Goal: Task Accomplishment & Management: Use online tool/utility

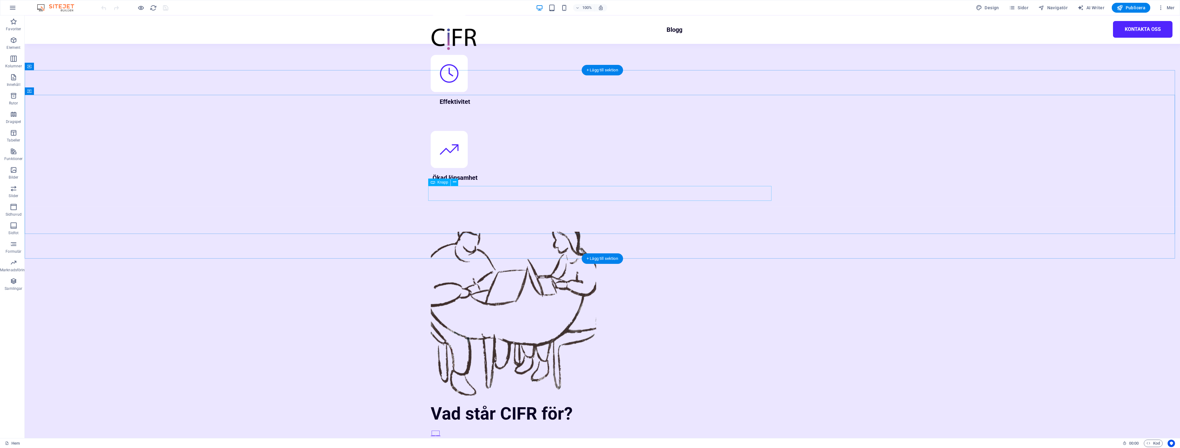
scroll to position [879, 0]
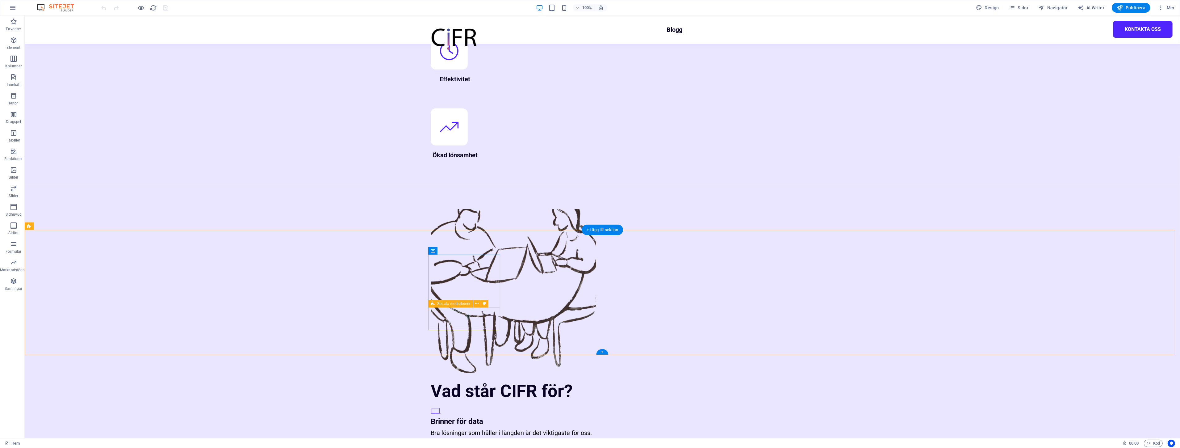
select select "rem"
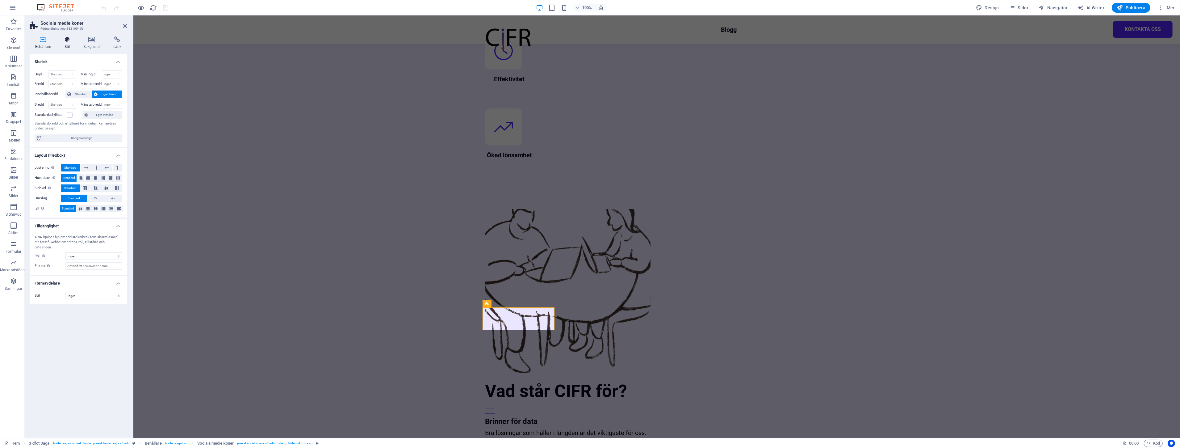
click at [59, 41] on icon at bounding box center [67, 39] width 16 height 6
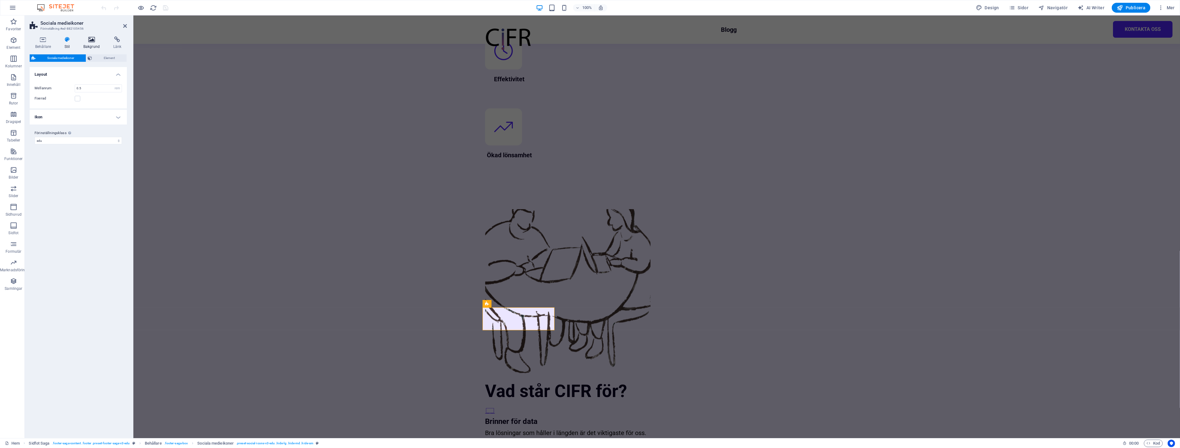
click at [96, 42] on icon at bounding box center [91, 39] width 27 height 6
click at [69, 45] on h4 "Stil" at bounding box center [68, 42] width 19 height 13
click at [49, 43] on h4 "Behållare" at bounding box center [44, 42] width 29 height 13
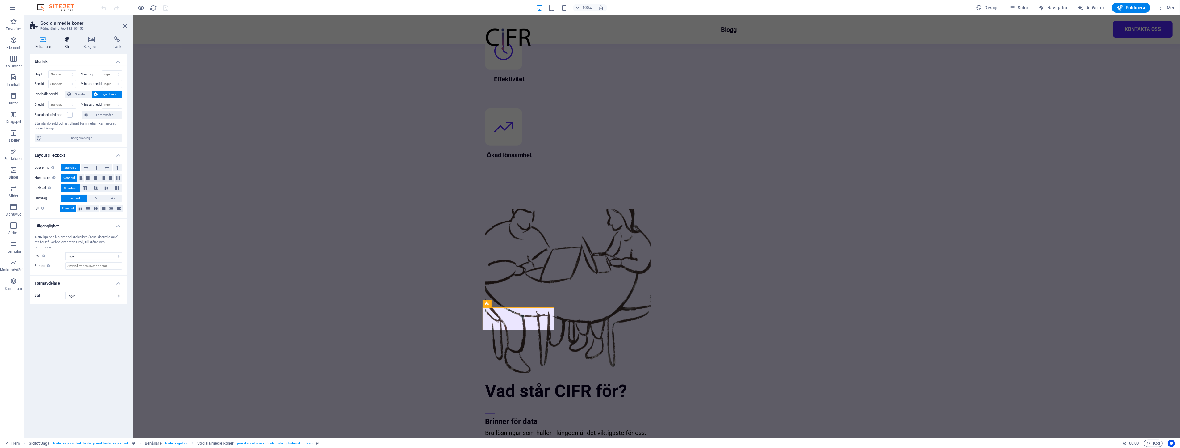
click at [72, 48] on h4 "Stil" at bounding box center [68, 42] width 19 height 13
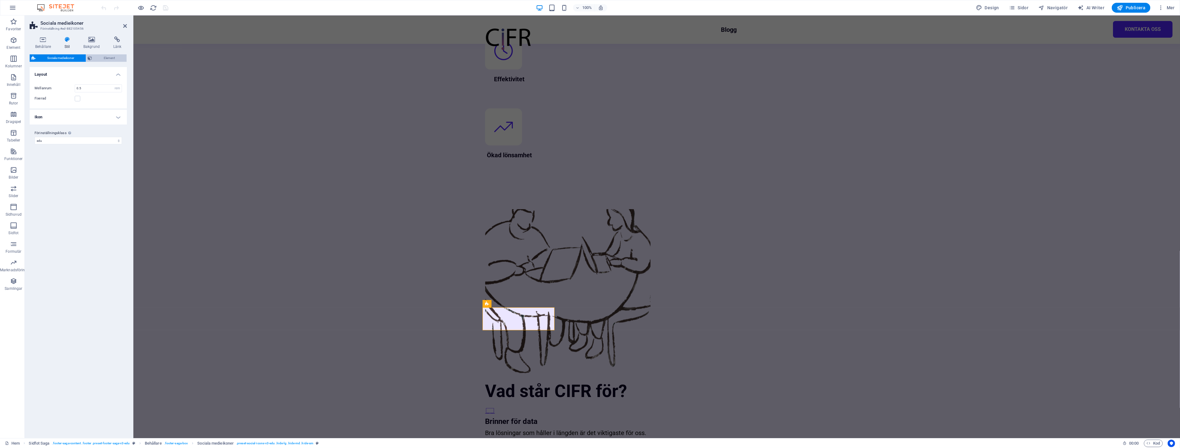
click at [101, 57] on span "Element" at bounding box center [109, 57] width 31 height 7
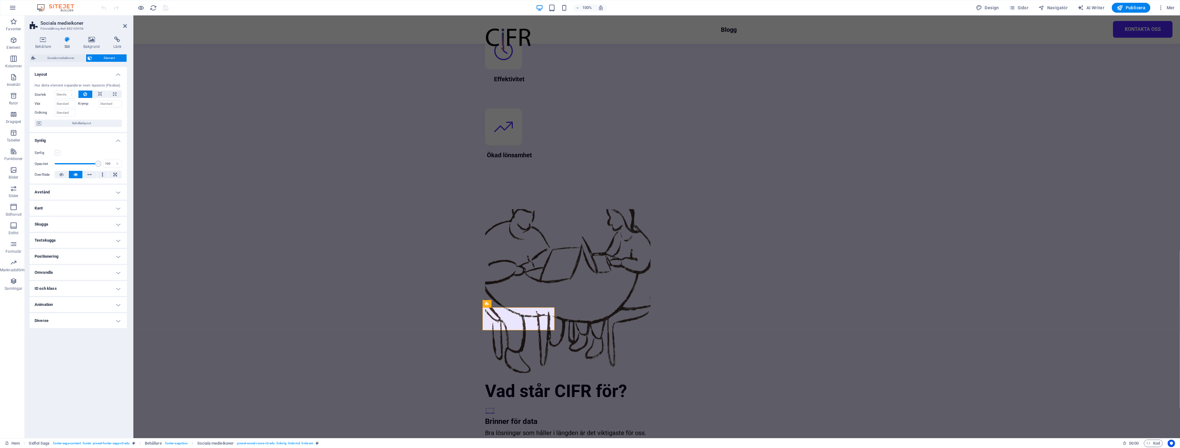
click at [59, 152] on label at bounding box center [58, 153] width 6 height 6
click at [0, 0] on input "Synlig" at bounding box center [0, 0] width 0 height 0
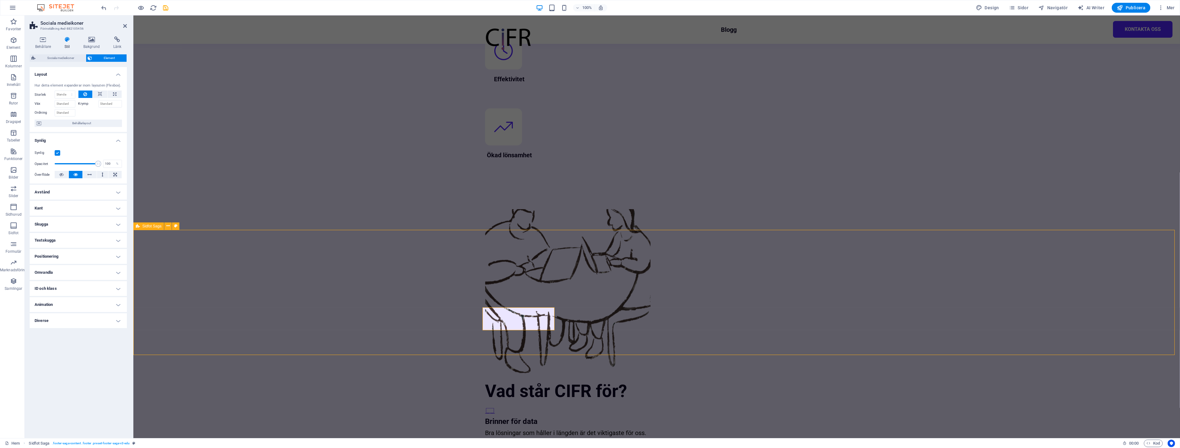
select select "footer"
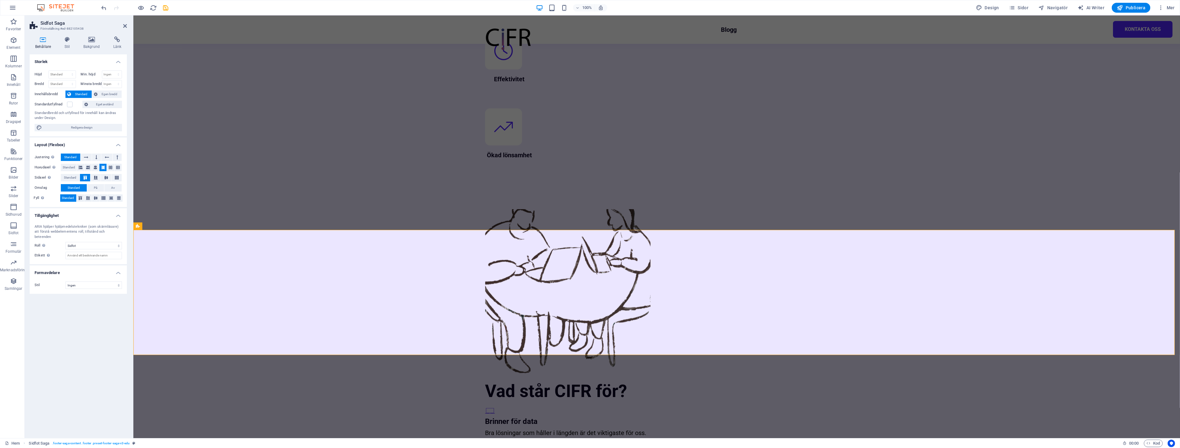
click at [1168, 7] on span "Mer" at bounding box center [1166, 8] width 17 height 6
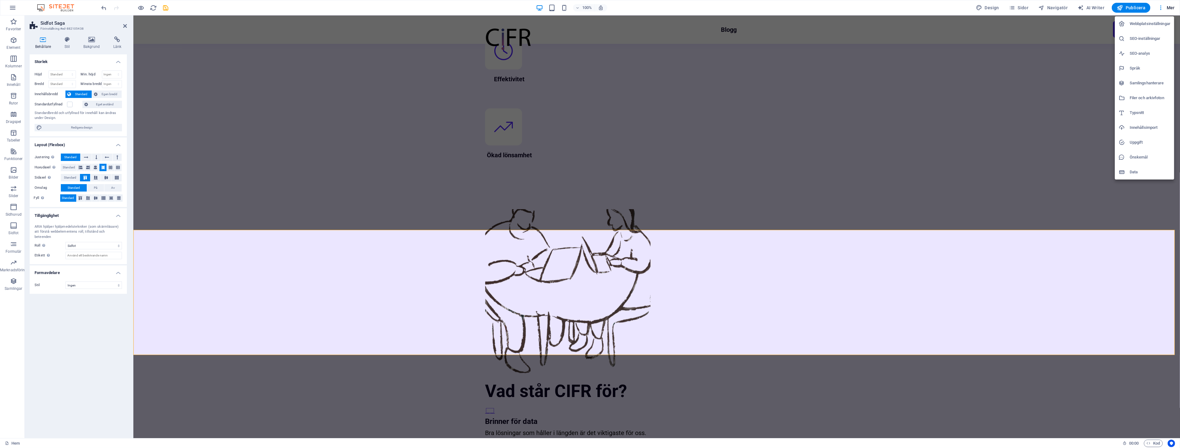
click at [1179, 9] on div at bounding box center [590, 224] width 1180 height 448
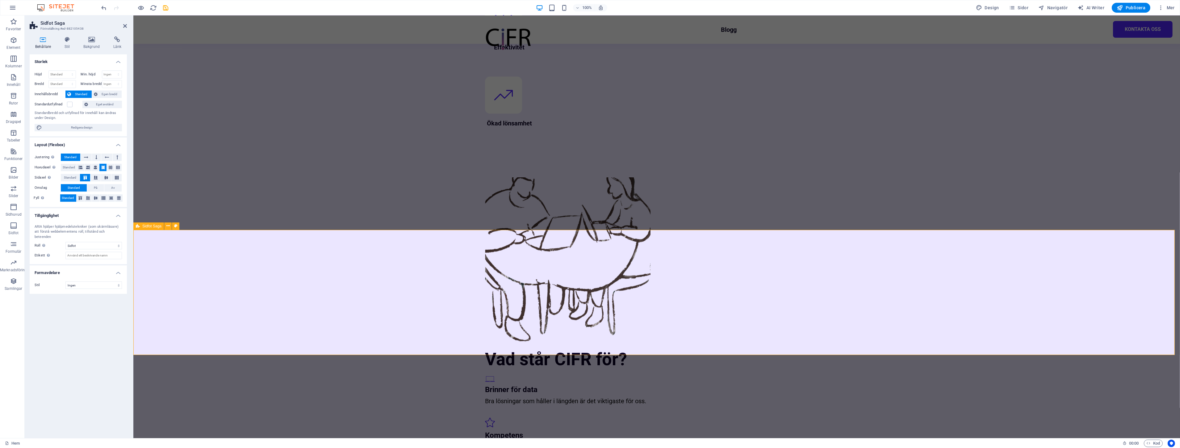
scroll to position [1085, 0]
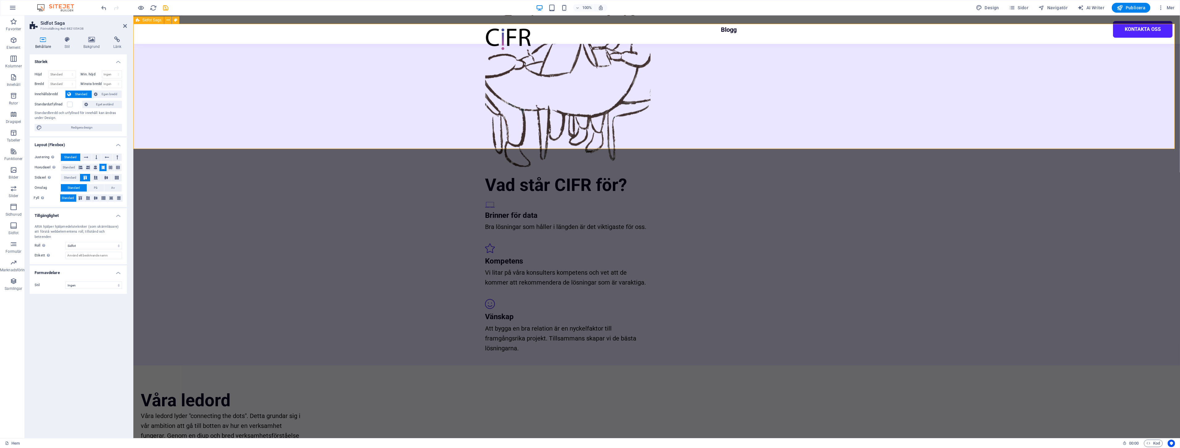
drag, startPoint x: 1125, startPoint y: 200, endPoint x: 1059, endPoint y: 117, distance: 106.3
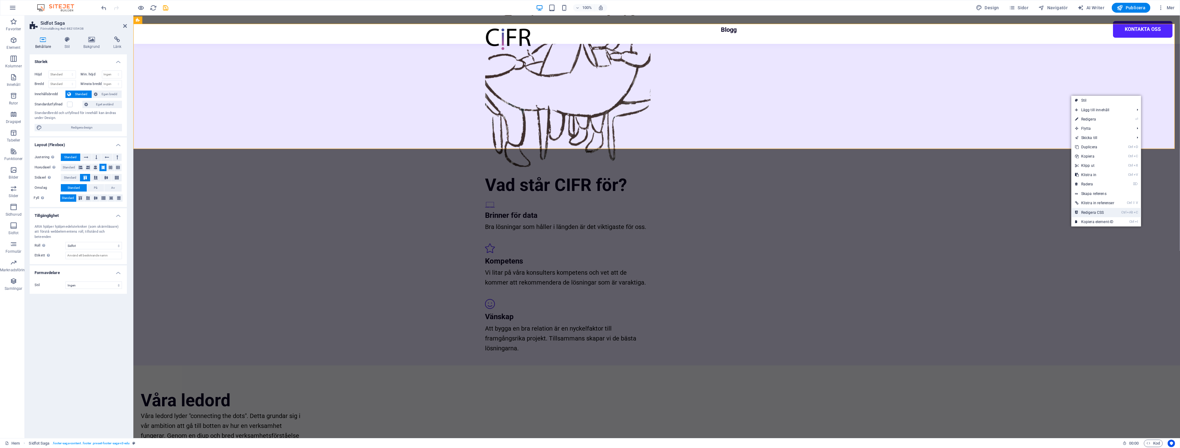
click at [1101, 211] on link "Ctrl Alt C Redigera CSS" at bounding box center [1094, 212] width 47 height 9
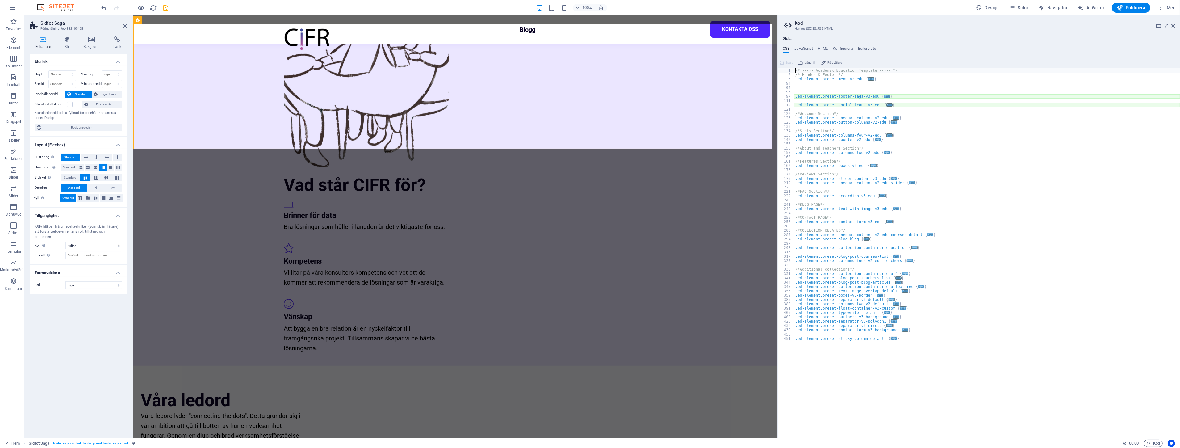
type textarea "@include footer-saga-v3("
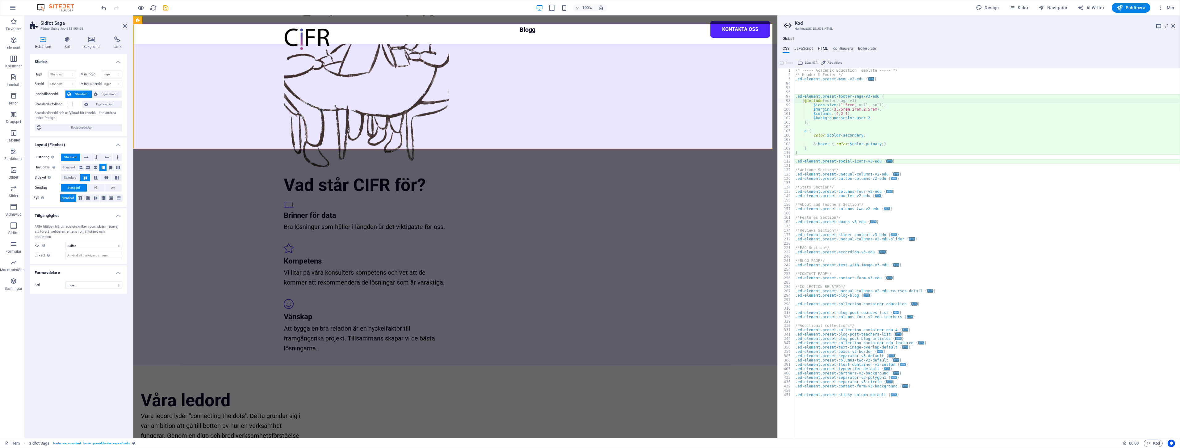
click at [827, 48] on h4 "HTML" at bounding box center [823, 49] width 10 height 7
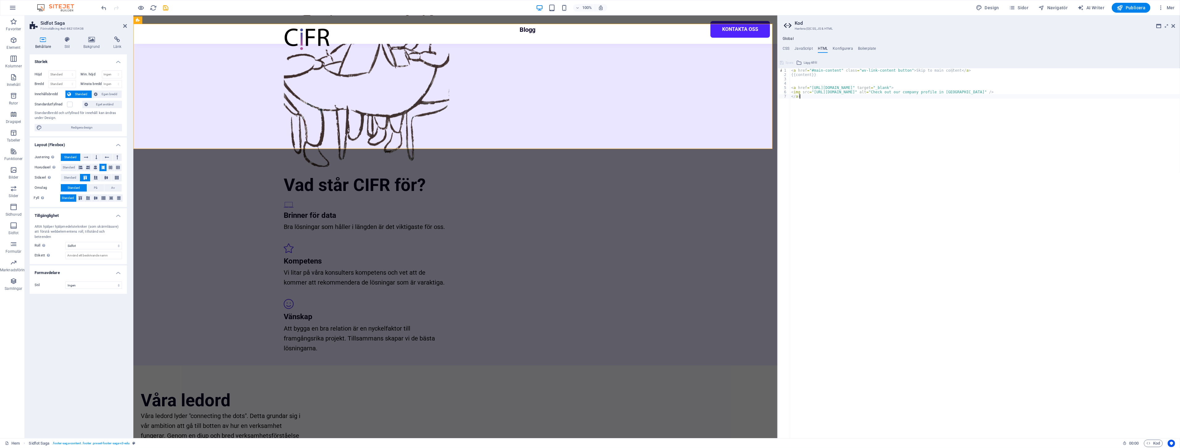
click at [926, 99] on div "< a href = "#main-content" class = "wv-link-content button" > Skip to main cont…" at bounding box center [985, 257] width 390 height 378
type textarea "</a>"
paste textarea "</a>"
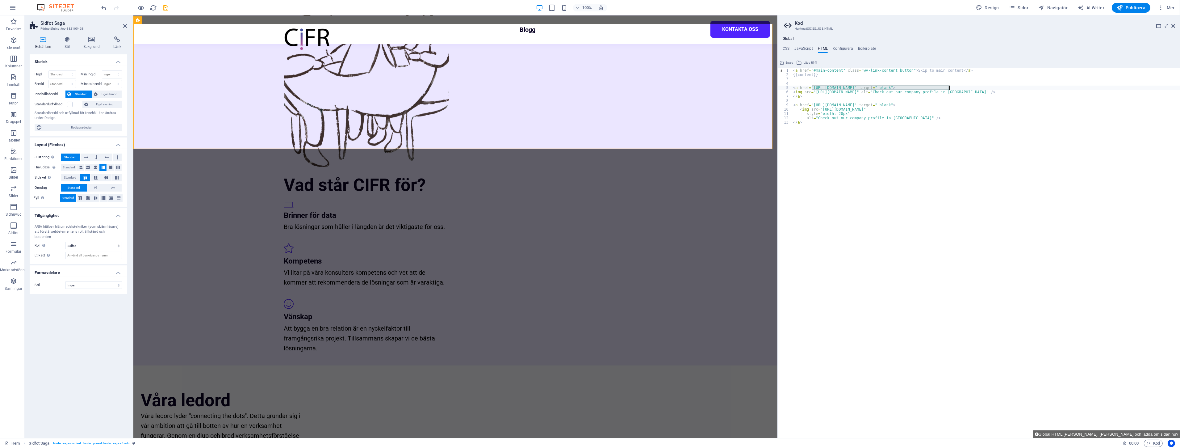
drag, startPoint x: 812, startPoint y: 86, endPoint x: 949, endPoint y: 86, distance: 137.7
click at [949, 86] on div "< a href = "#main-content" class = "wv-link-content button" > Skip to main cont…" at bounding box center [986, 257] width 388 height 378
drag, startPoint x: 932, startPoint y: 103, endPoint x: 810, endPoint y: 106, distance: 122.0
click at [810, 106] on div "< a href = "#main-content" class = "wv-link-content button" > Skip to main cont…" at bounding box center [986, 257] width 388 height 378
paste textarea "[URL][DOMAIN_NAME]"
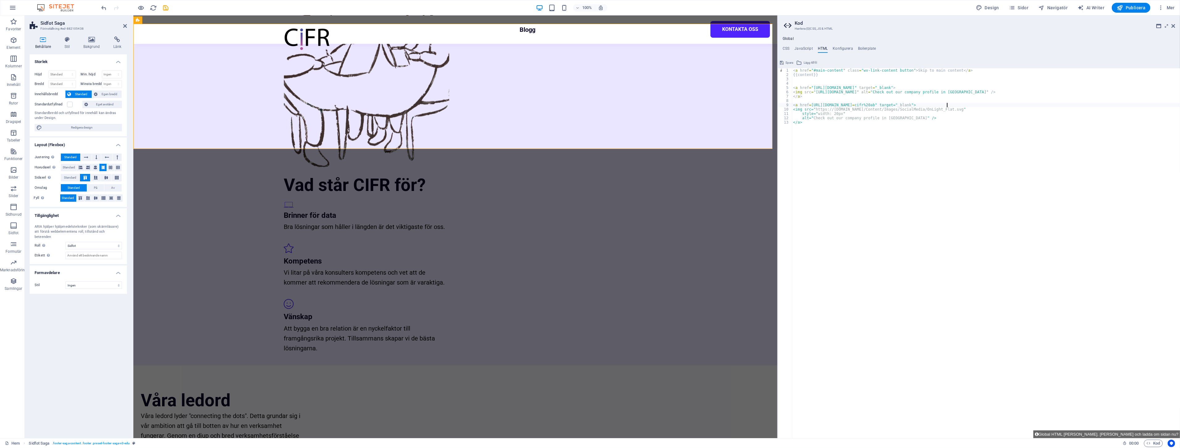
drag, startPoint x: 810, startPoint y: 104, endPoint x: 817, endPoint y: 105, distance: 7.8
click at [810, 104] on div "< a href = "#main-content" class = "wv-link-content button" > Skip to main cont…" at bounding box center [986, 257] width 388 height 378
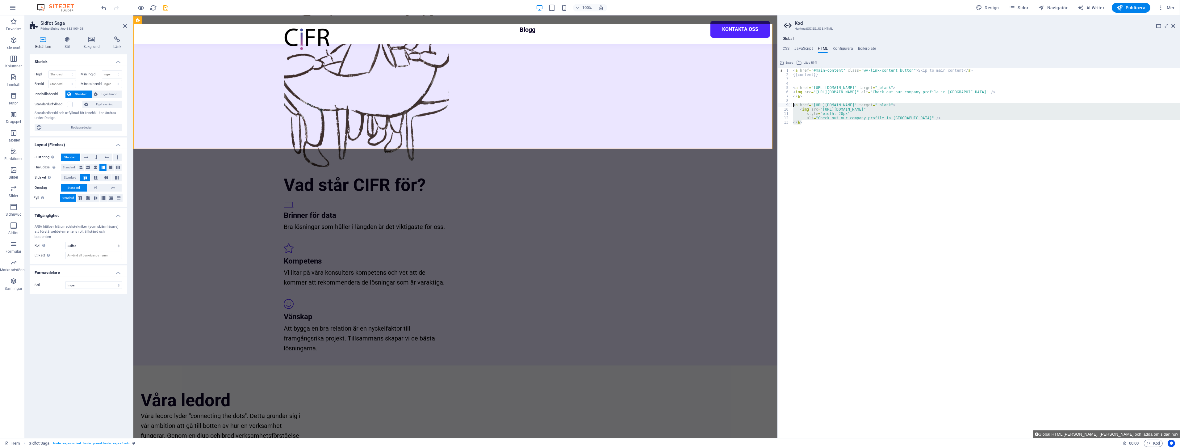
drag, startPoint x: 833, startPoint y: 123, endPoint x: 789, endPoint y: 103, distance: 48.5
click at [789, 103] on div "<a href="[URL][DOMAIN_NAME]" target="_blank"> 1 2 3 4 5 6 7 8 9 10 11 12 13 < a…" at bounding box center [979, 252] width 402 height 369
click at [832, 121] on div "< a href = "#main-content" class = "wv-link-content button" > Skip to main cont…" at bounding box center [986, 252] width 388 height 369
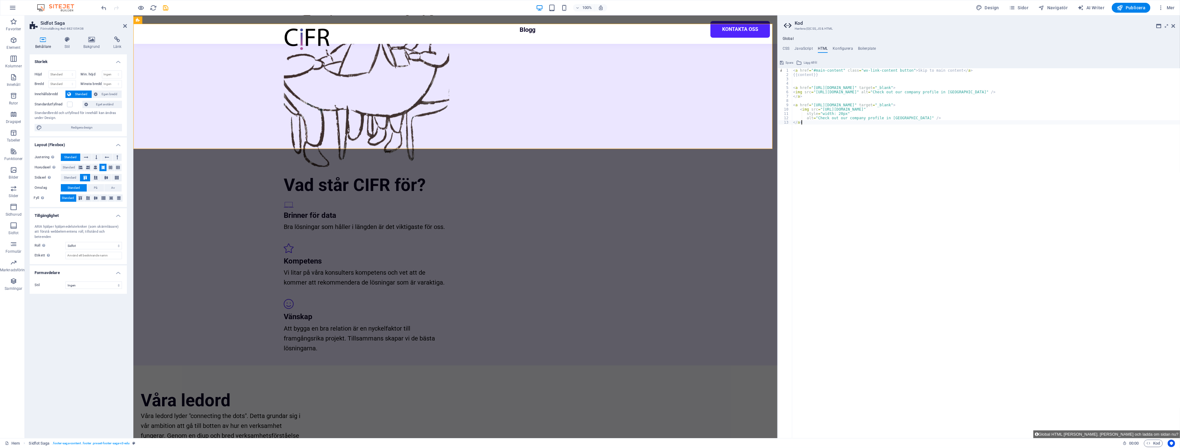
click at [903, 87] on div "< a href = "#main-content" class = "wv-link-content button" > Skip to main cont…" at bounding box center [986, 257] width 388 height 378
click at [903, 87] on div "< a href = "#main-content" class = "wv-link-content button" > Skip to main cont…" at bounding box center [986, 252] width 388 height 369
click at [923, 92] on div "< a href = "#main-content" class = "wv-link-content button" > Skip to main cont…" at bounding box center [986, 257] width 388 height 378
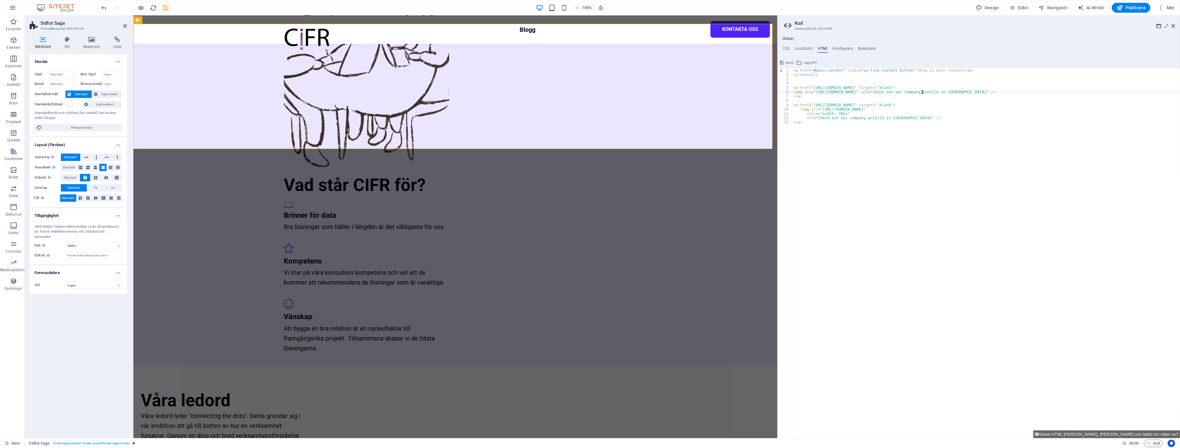
click at [923, 92] on div "< a href = "#main-content" class = "wv-link-content button" > Skip to main cont…" at bounding box center [986, 257] width 388 height 378
click at [899, 111] on div "< a href = "#main-content" class = "wv-link-content button" > Skip to main cont…" at bounding box center [986, 257] width 388 height 378
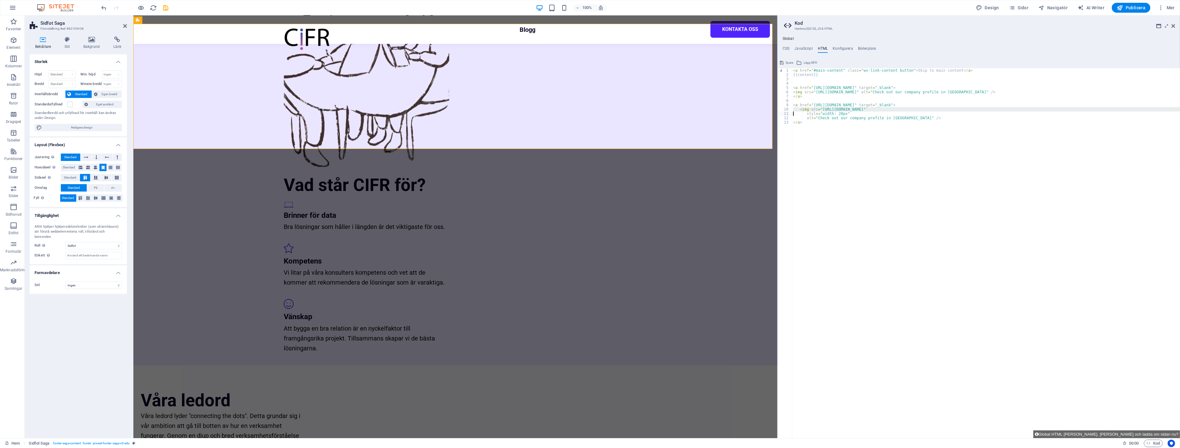
paste textarea
click at [1079, 109] on div "< a href = "#main-content" class = "wv-link-content button" > Skip to main cont…" at bounding box center [986, 257] width 388 height 378
click at [929, 118] on div "< a href = "#main-content" class = "wv-link-content button" > Skip to main cont…" at bounding box center [986, 257] width 388 height 378
click at [917, 149] on div "< a href = "#main-content" class = "wv-link-content button" > Skip to main cont…" at bounding box center [986, 257] width 388 height 378
click at [801, 117] on div "< a href = "#main-content" class = "wv-link-content button" > Skip to main cont…" at bounding box center [986, 257] width 388 height 378
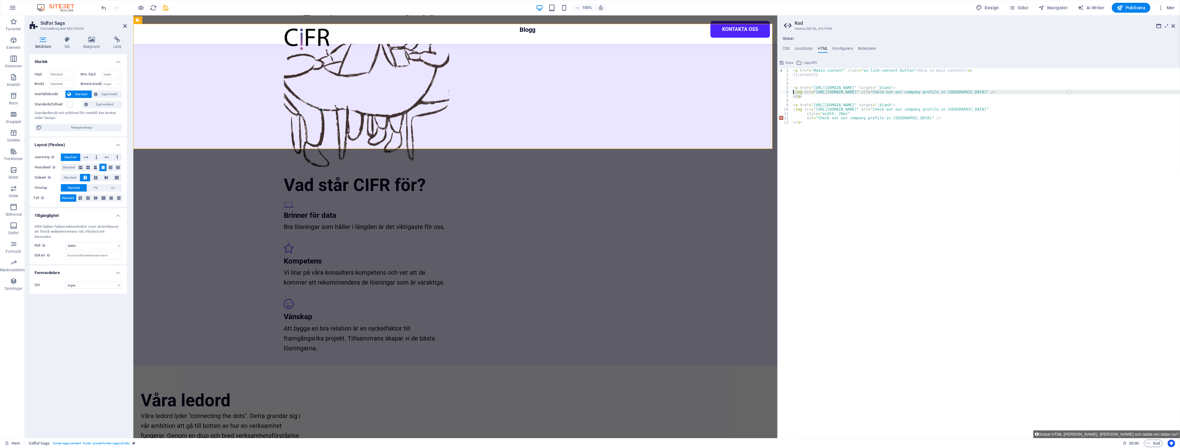
drag, startPoint x: 810, startPoint y: 97, endPoint x: 789, endPoint y: 93, distance: 21.9
click at [789, 93] on div "alt="Check out our company profile in [GEOGRAPHIC_DATA]" /> 1 2 3 4 5 6 7 8 9 1…" at bounding box center [979, 252] width 402 height 369
type textarea "<img src="[URL][DOMAIN_NAME]" alt="Check out our company profile in [GEOGRAPHIC…"
click at [865, 99] on div "< a href = "#main-content" class = "wv-link-content button" > Skip to main cont…" at bounding box center [986, 257] width 388 height 378
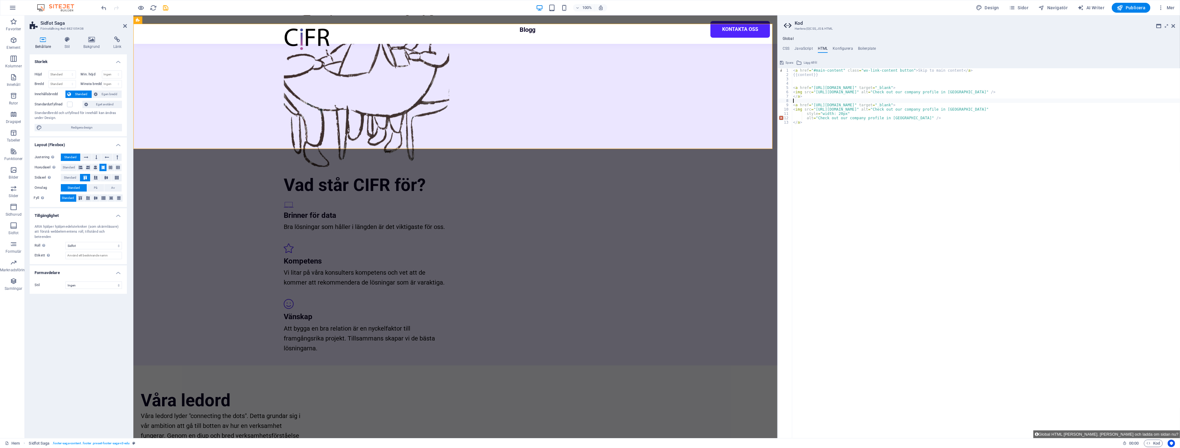
click at [829, 121] on div "< a href = "#main-content" class = "wv-link-content button" > Skip to main cont…" at bounding box center [986, 257] width 388 height 378
click at [920, 118] on div "< a href = "#main-content" class = "wv-link-content button" > Skip to main cont…" at bounding box center [986, 257] width 388 height 378
drag, startPoint x: 1080, startPoint y: 93, endPoint x: 1066, endPoint y: 93, distance: 13.3
click at [1066, 93] on div "< a href = "#main-content" class = "wv-link-content button" > Skip to main cont…" at bounding box center [986, 257] width 388 height 378
click at [1070, 106] on div "< a href = "#main-content" class = "wv-link-content button" > Skip to main cont…" at bounding box center [986, 257] width 388 height 378
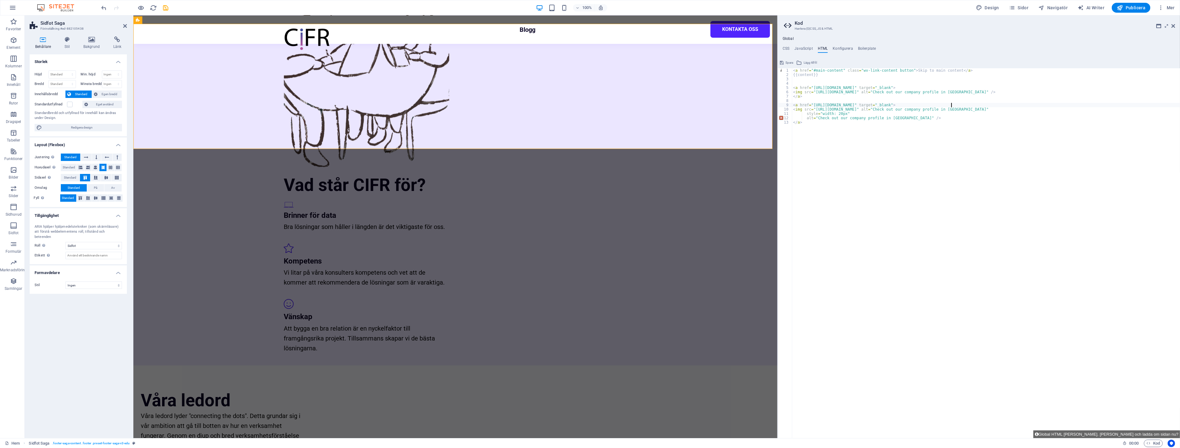
paste textarea "/>"
click at [1069, 109] on div "< a href = "#main-content" class = "wv-link-content button" > Skip to main cont…" at bounding box center [986, 257] width 388 height 378
paste textarea "/>"
click at [1081, 141] on div "< a href = "#main-content" class = "wv-link-content button" > Skip to main cont…" at bounding box center [986, 257] width 388 height 378
drag, startPoint x: 888, startPoint y: 134, endPoint x: 887, endPoint y: 127, distance: 6.5
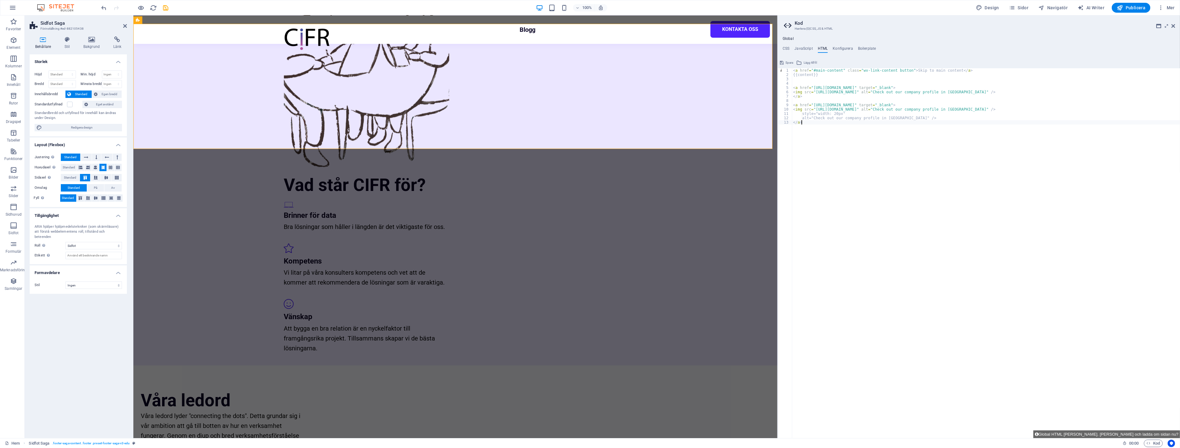
click at [887, 133] on div "< a href = "#main-content" class = "wv-link-content button" > Skip to main cont…" at bounding box center [986, 257] width 388 height 378
click at [888, 110] on div "< a href = "#main-content" class = "wv-link-content button" > Skip to main cont…" at bounding box center [986, 257] width 388 height 378
click at [887, 119] on div "< a href = "#main-content" class = "wv-link-content button" > Skip to main cont…" at bounding box center [986, 257] width 388 height 378
click at [884, 129] on div "< a href = "#main-content" class = "wv-link-content button" > Skip to main cont…" at bounding box center [986, 257] width 388 height 378
drag, startPoint x: 861, startPoint y: 97, endPoint x: 779, endPoint y: 86, distance: 82.2
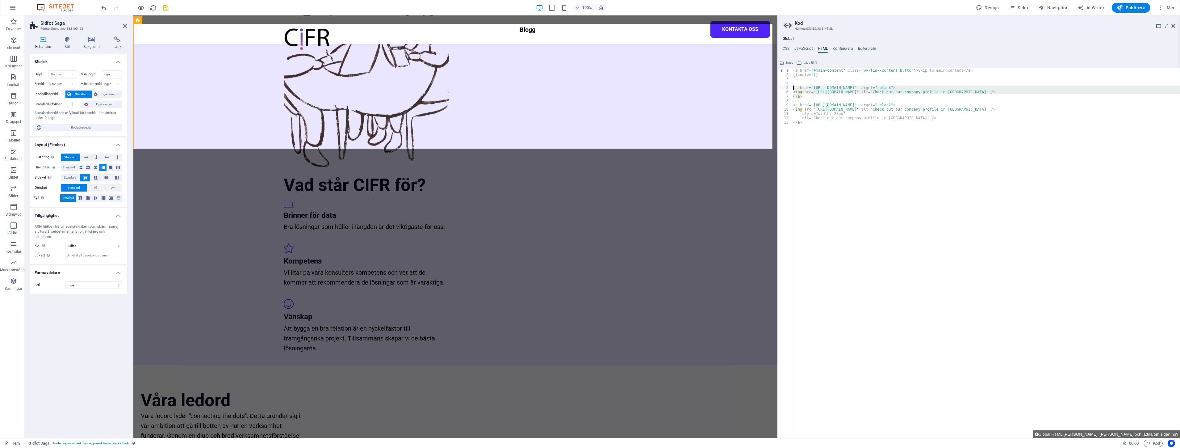
click at [779, 86] on div "</a> 1 2 3 4 5 6 7 8 9 10 11 12 13 < a href = "#main-content" class = "wv-link-…" at bounding box center [979, 252] width 402 height 369
type textarea "<a href="[URL][DOMAIN_NAME]" target="_blank"> <img src="[URL][DOMAIN_NAME]" alt…"
click at [850, 114] on div "< a href = "#main-content" class = "wv-link-content button" > Skip to main cont…" at bounding box center [986, 257] width 388 height 378
click at [833, 106] on div "< a href = "#main-content" class = "wv-link-content button" > Skip to main cont…" at bounding box center [986, 257] width 388 height 378
click at [861, 115] on div "< a href = "#main-content" class = "wv-link-content button" > Skip to main cont…" at bounding box center [986, 257] width 388 height 378
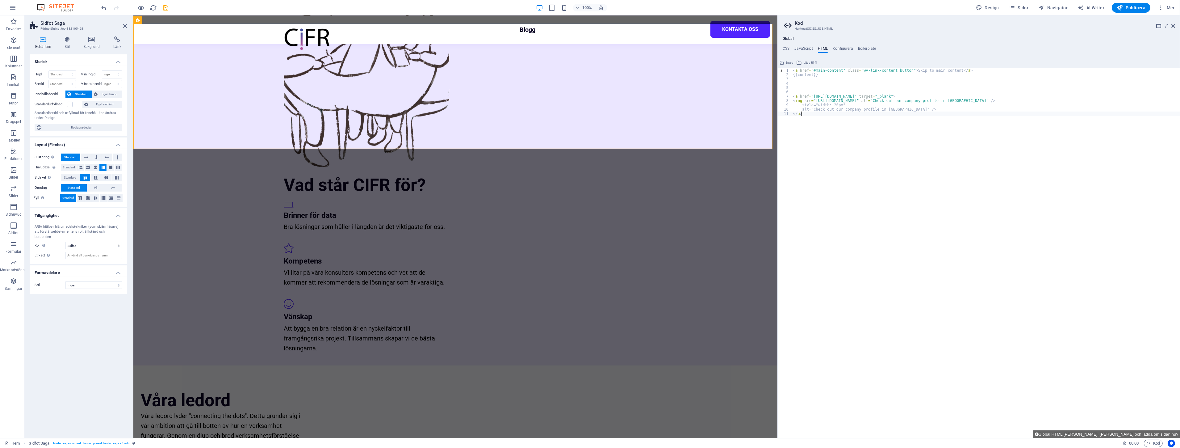
type textarea "</a>"
paste textarea "</a>"
drag, startPoint x: 811, startPoint y: 98, endPoint x: 1066, endPoint y: 100, distance: 254.7
click at [1066, 100] on div "< a href = "#main-content" class = "wv-link-content button" > Skip to main cont…" at bounding box center [986, 257] width 388 height 378
click at [1045, 105] on div "< a href = "#main-content" class = "wv-link-content button" > Skip to main cont…" at bounding box center [986, 257] width 388 height 378
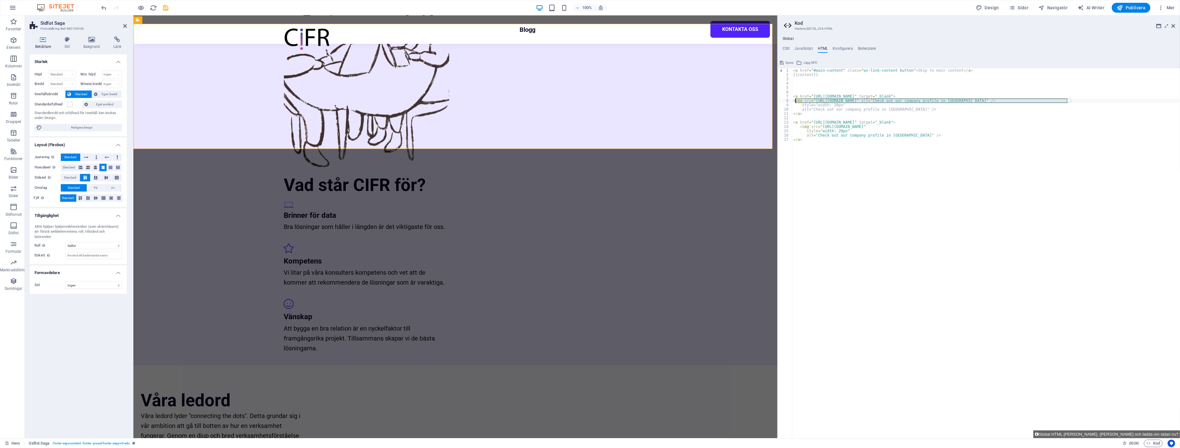
drag, startPoint x: 1067, startPoint y: 99, endPoint x: 796, endPoint y: 100, distance: 271.3
click at [796, 100] on div "< a href = "#main-content" class = "wv-link-content button" > Skip to main cont…" at bounding box center [986, 257] width 388 height 378
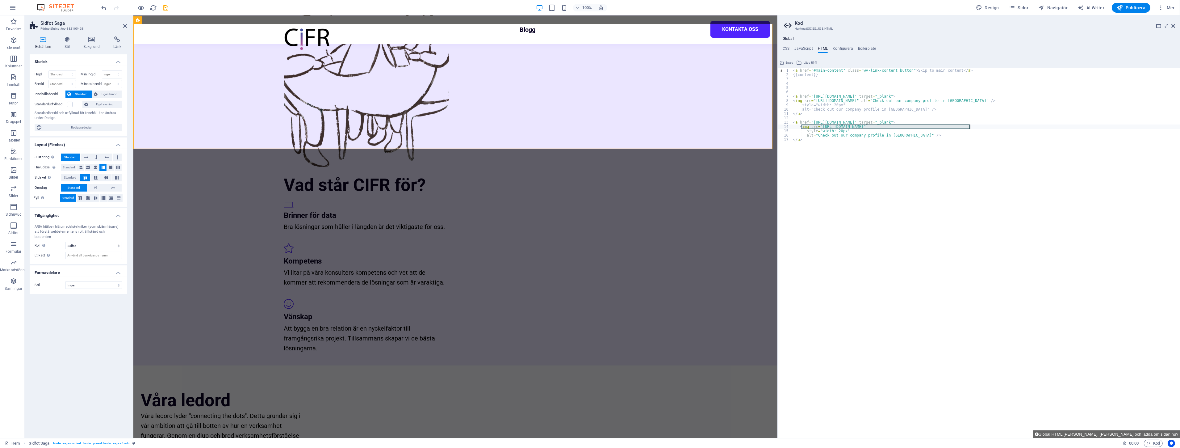
drag, startPoint x: 802, startPoint y: 125, endPoint x: 977, endPoint y: 127, distance: 174.7
click at [977, 127] on div "< a href = "#main-content" class = "wv-link-content button" > Skip to main cont…" at bounding box center [986, 257] width 388 height 378
paste textarea "Dark_Color.svg" alt="Check out our company profile in [GEOGRAPHIC_DATA]"
drag, startPoint x: 1092, startPoint y: 125, endPoint x: 970, endPoint y: 125, distance: 122.2
click at [970, 125] on div "< a href = "#main-content" class = "wv-link-content button" > Skip to main cont…" at bounding box center [986, 257] width 388 height 378
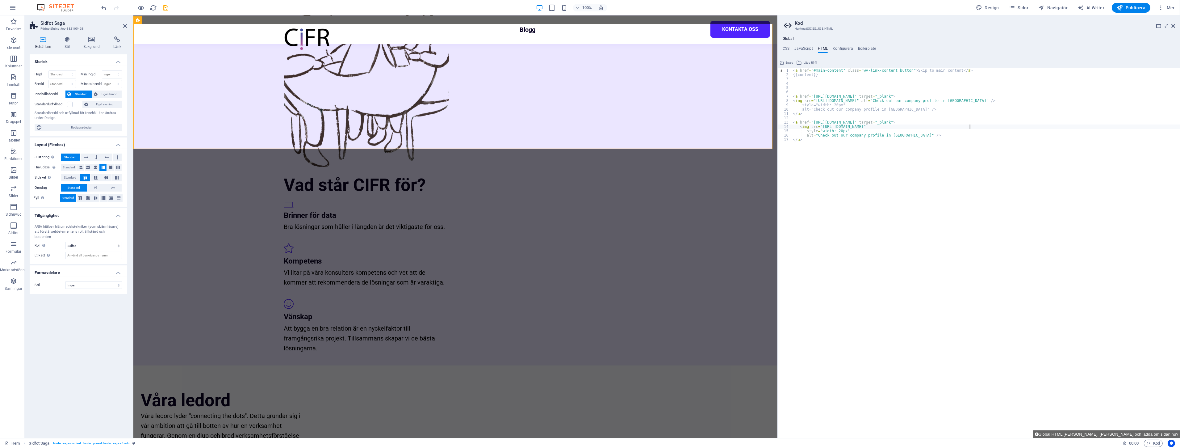
type textarea "<img src="[URL][DOMAIN_NAME]""
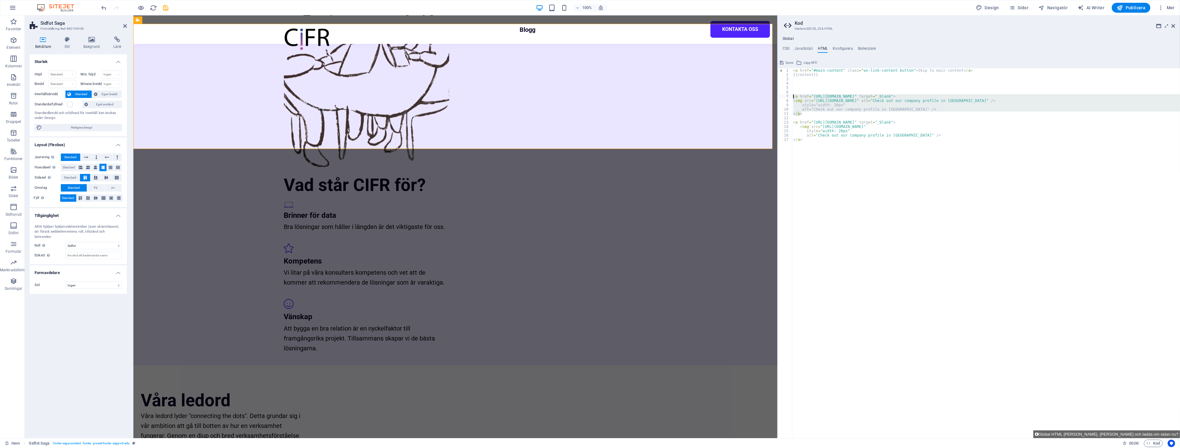
drag, startPoint x: 1048, startPoint y: 128, endPoint x: 773, endPoint y: 93, distance: 276.9
click at [1076, 100] on div "< a href = "#main-content" class = "wv-link-content button" > Skip to main cont…" at bounding box center [986, 252] width 388 height 369
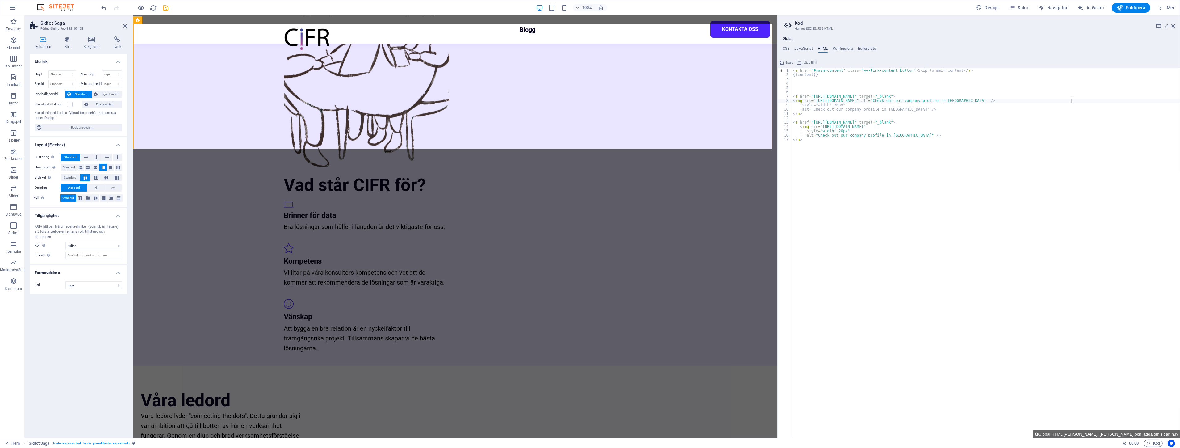
drag, startPoint x: 1004, startPoint y: 134, endPoint x: 998, endPoint y: 134, distance: 5.9
click at [998, 134] on div "< a href = "#main-content" class = "wv-link-content button" > Skip to main cont…" at bounding box center [986, 257] width 388 height 378
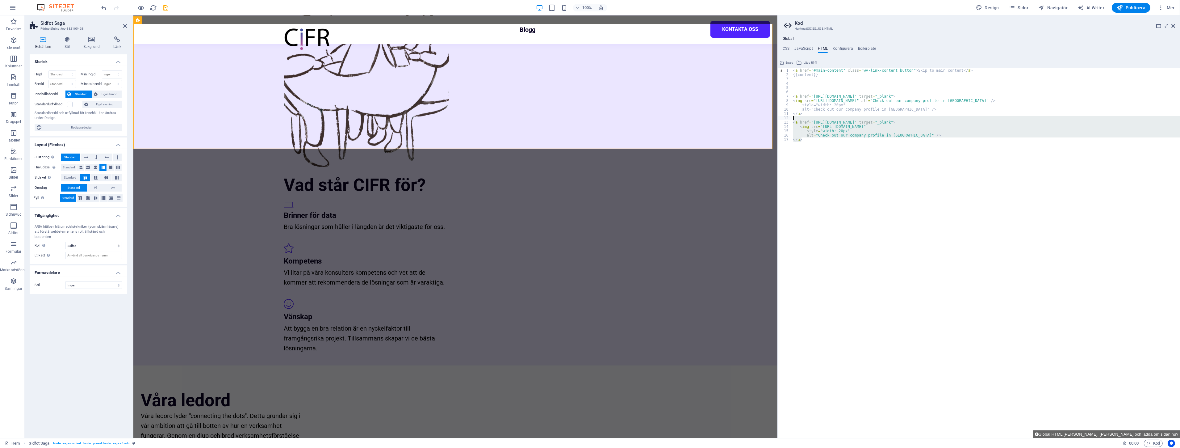
drag, startPoint x: 975, startPoint y: 150, endPoint x: 786, endPoint y: 118, distance: 191.8
click at [786, 118] on div "style="width: 20px" alt="Check out our company profile in [GEOGRAPHIC_DATA]" />…" at bounding box center [979, 252] width 402 height 369
type textarea "<a href="[URL][DOMAIN_NAME]" target="_blank">"
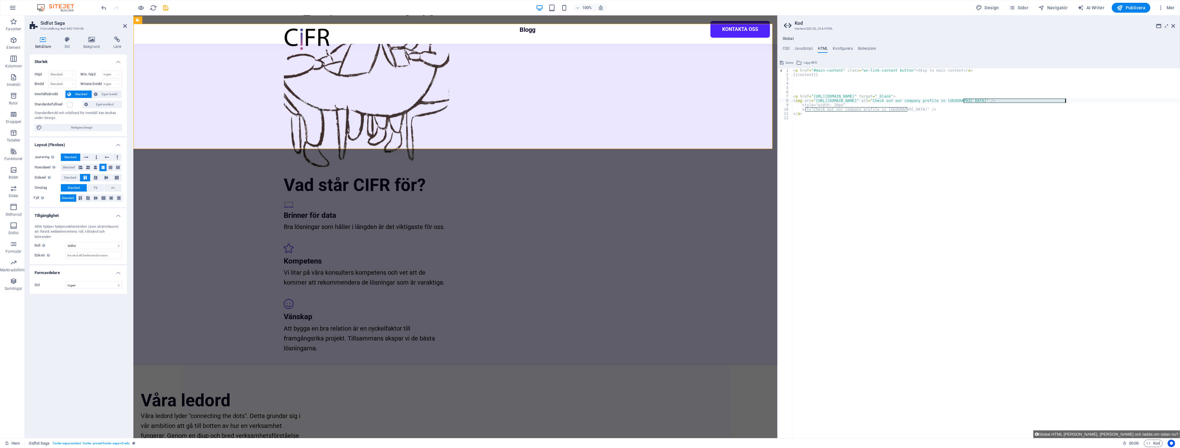
drag, startPoint x: 964, startPoint y: 100, endPoint x: 1066, endPoint y: 99, distance: 102.2
click at [1066, 99] on div "< a href = "#main-content" class = "wv-link-content button" > Skip to main cont…" at bounding box center [986, 257] width 388 height 378
click at [977, 98] on div "< a href = "#main-content" class = "wv-link-content button" > Skip to main cont…" at bounding box center [986, 257] width 388 height 378
click at [979, 103] on div "< a href = "#main-content" class = "wv-link-content button" > Skip to main cont…" at bounding box center [986, 257] width 388 height 378
drag, startPoint x: 975, startPoint y: 110, endPoint x: 975, endPoint y: 115, distance: 5.6
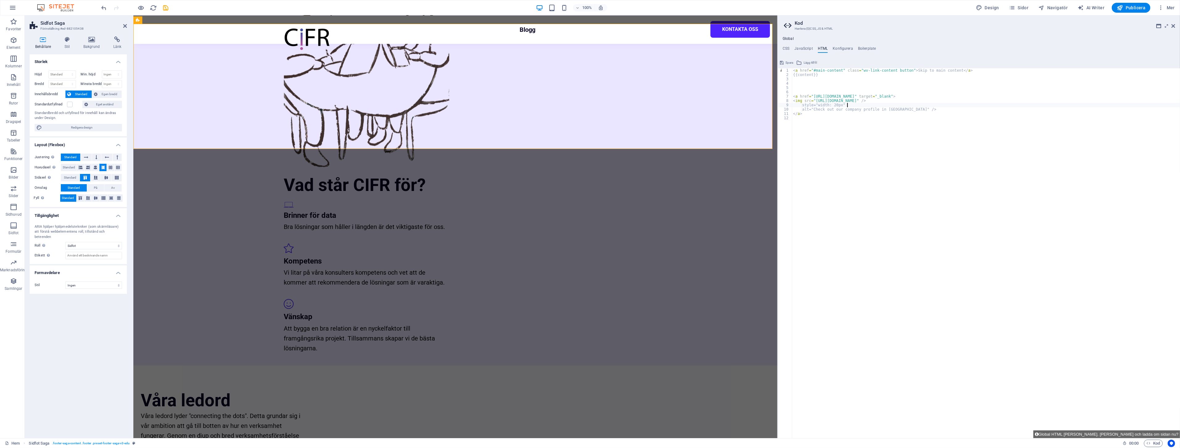
click at [975, 112] on div "< a href = "#main-content" class = "wv-link-content button" > Skip to main cont…" at bounding box center [986, 257] width 388 height 378
type textarea "alt="Check out our company profile in [GEOGRAPHIC_DATA]" /> </a>"
click at [973, 121] on div "< a href = "#main-content" class = "wv-link-content button" > Skip to main cont…" at bounding box center [986, 257] width 388 height 378
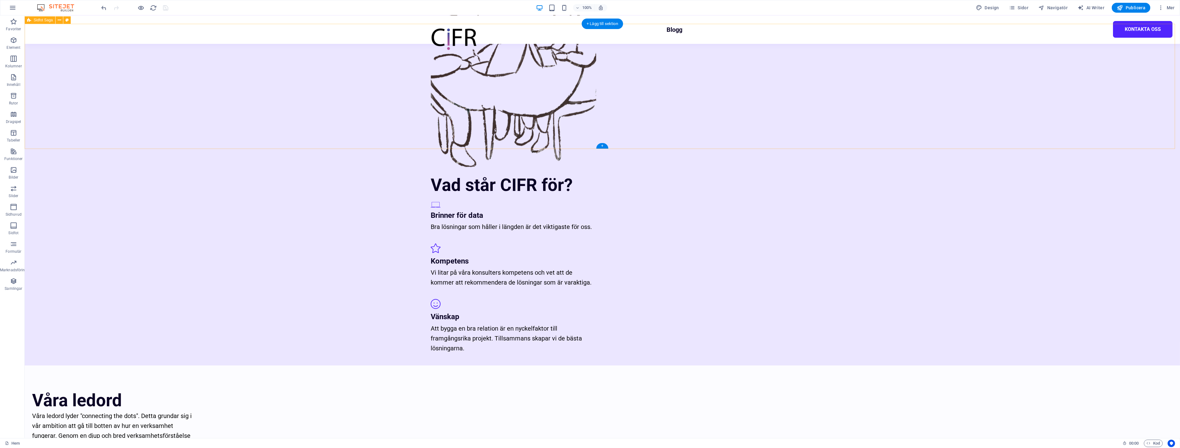
select select "footer"
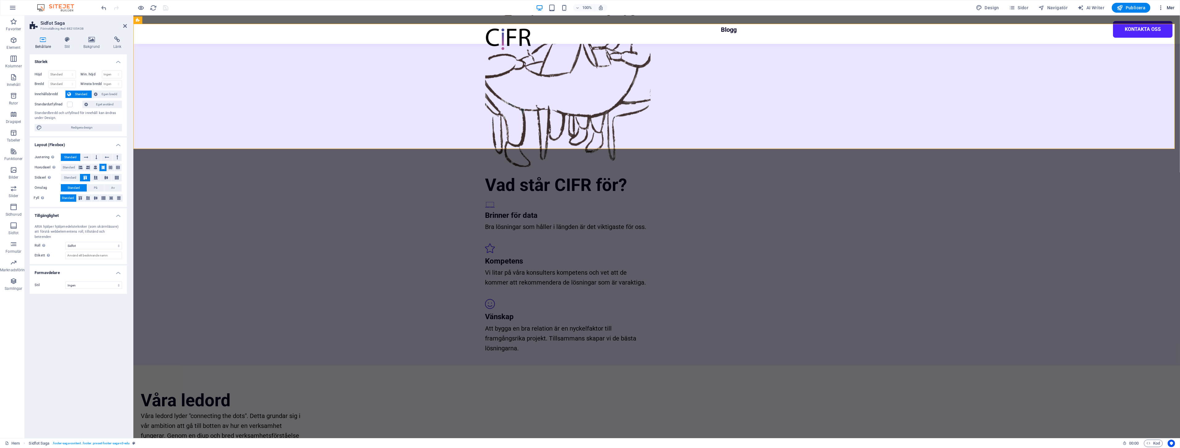
click at [1167, 8] on span "Mer" at bounding box center [1166, 8] width 17 height 6
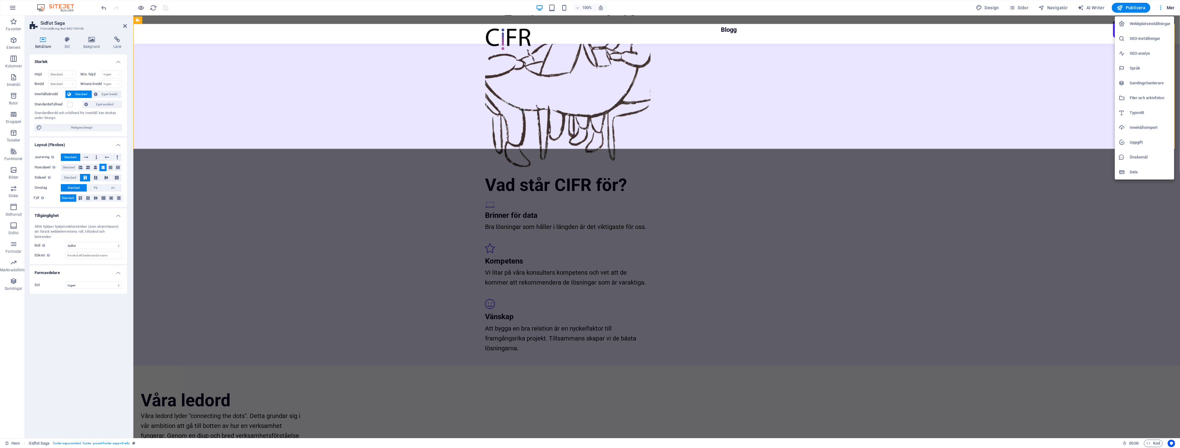
click at [1155, 22] on h6 "Webbplatsinställningar" at bounding box center [1149, 23] width 41 height 7
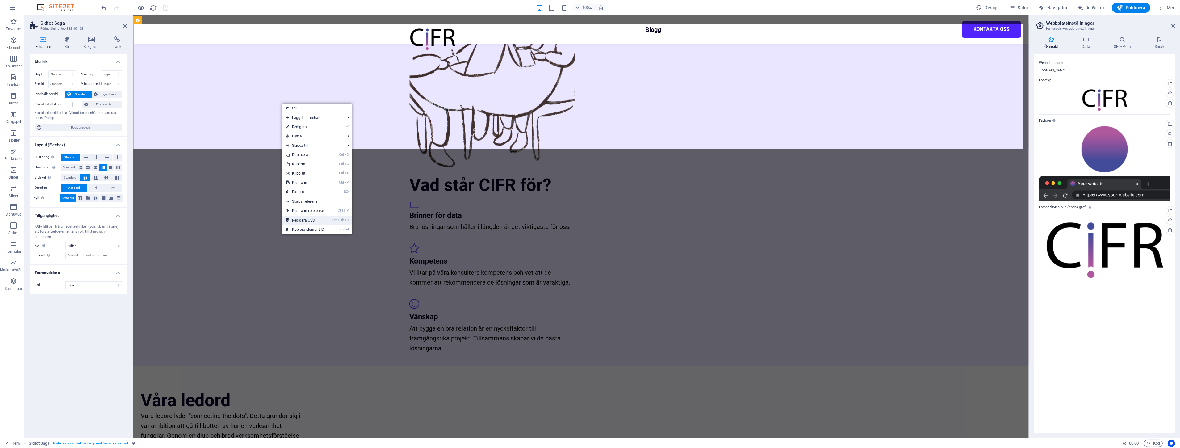
click at [312, 220] on link "Ctrl Alt C Redigera CSS" at bounding box center [305, 219] width 47 height 9
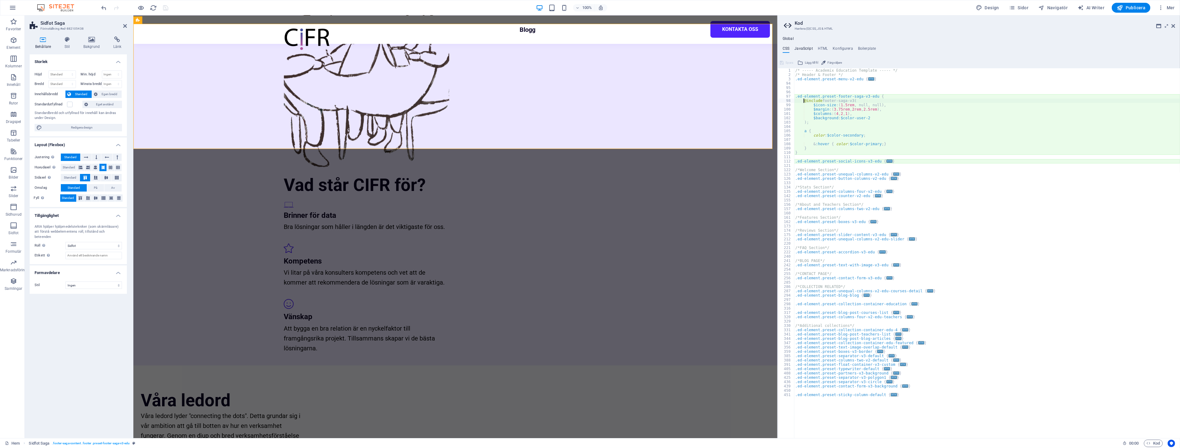
click at [806, 46] on h4 "JavaScript" at bounding box center [803, 49] width 18 height 7
type textarea "/* JS for preset "Menu V2" */"
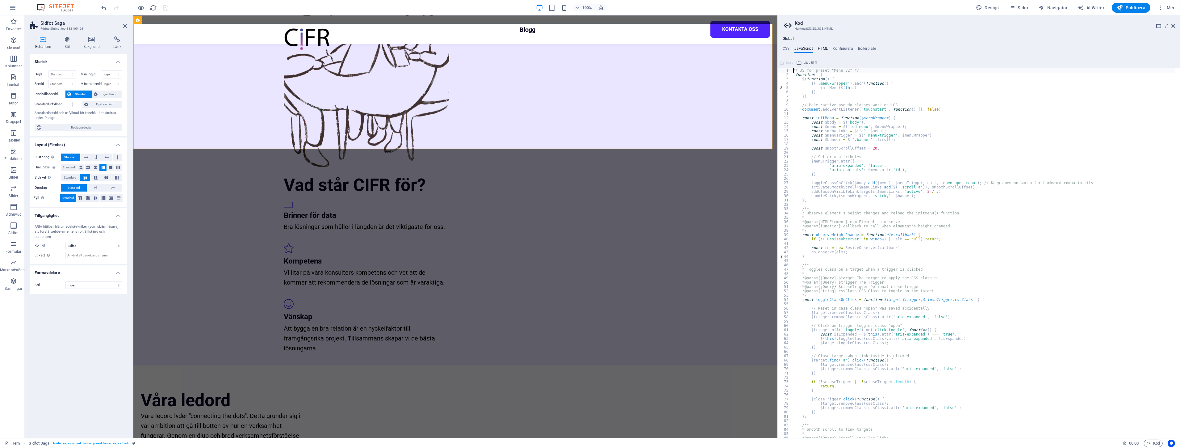
click at [826, 49] on h4 "HTML" at bounding box center [823, 49] width 10 height 7
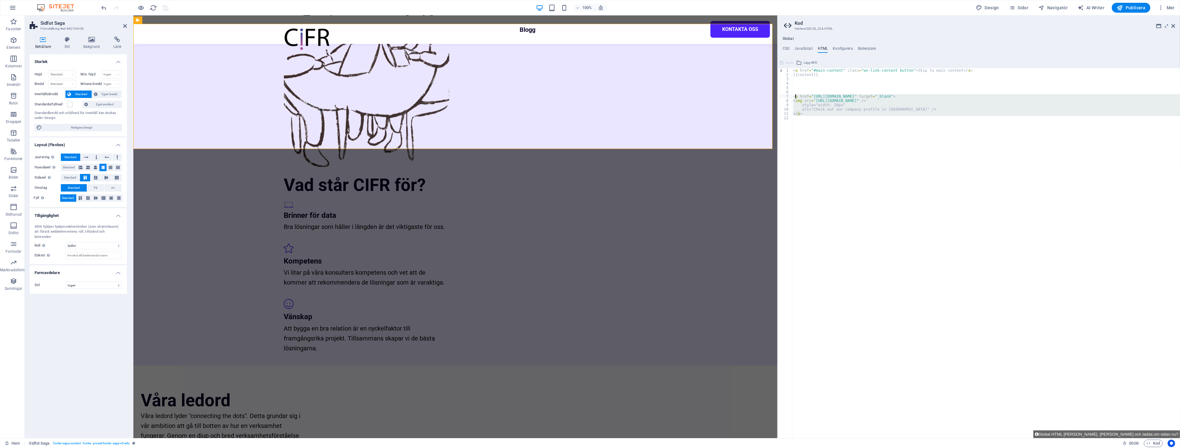
drag, startPoint x: 910, startPoint y: 123, endPoint x: 782, endPoint y: 93, distance: 131.9
click at [782, 93] on div "1 2 3 4 5 6 7 8 9 10 11 12 < a href = "#main-content" class = "wv-link-content …" at bounding box center [979, 252] width 402 height 369
click at [831, 107] on div "< a href = "#main-content" class = "wv-link-content button" > Skip to main cont…" at bounding box center [986, 252] width 388 height 369
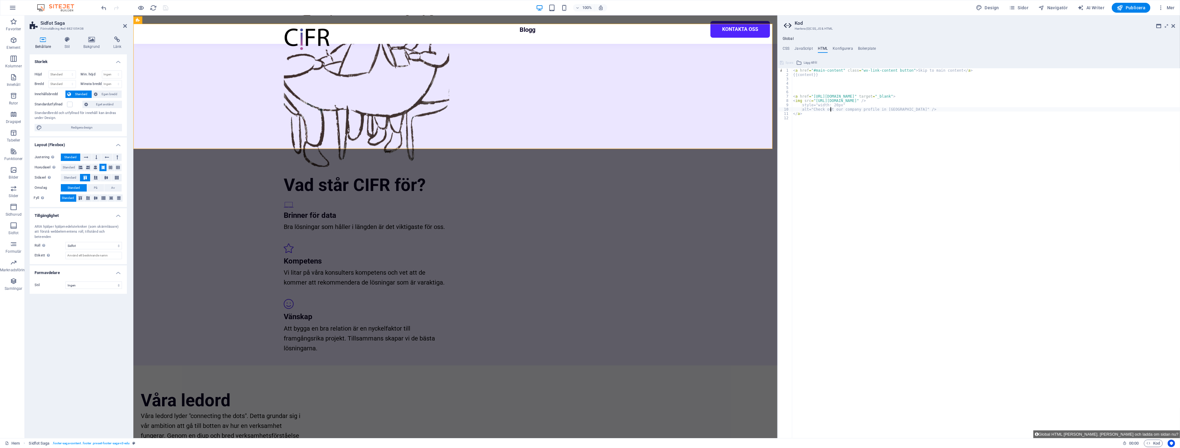
click at [974, 99] on div "< a href = "#main-content" class = "wv-link-content button" > Skip to main cont…" at bounding box center [986, 257] width 388 height 378
click at [965, 100] on div "< a href = "#main-content" class = "wv-link-content button" > Skip to main cont…" at bounding box center [986, 257] width 388 height 378
click at [991, 100] on div "< a href = "#main-content" class = "wv-link-content button" > Skip to main cont…" at bounding box center [986, 257] width 388 height 378
type textarea "<img src="[URL][DOMAIN_NAME]""
click at [953, 118] on div "< a href = "#main-content" class = "wv-link-content button" > Skip to main cont…" at bounding box center [986, 257] width 388 height 378
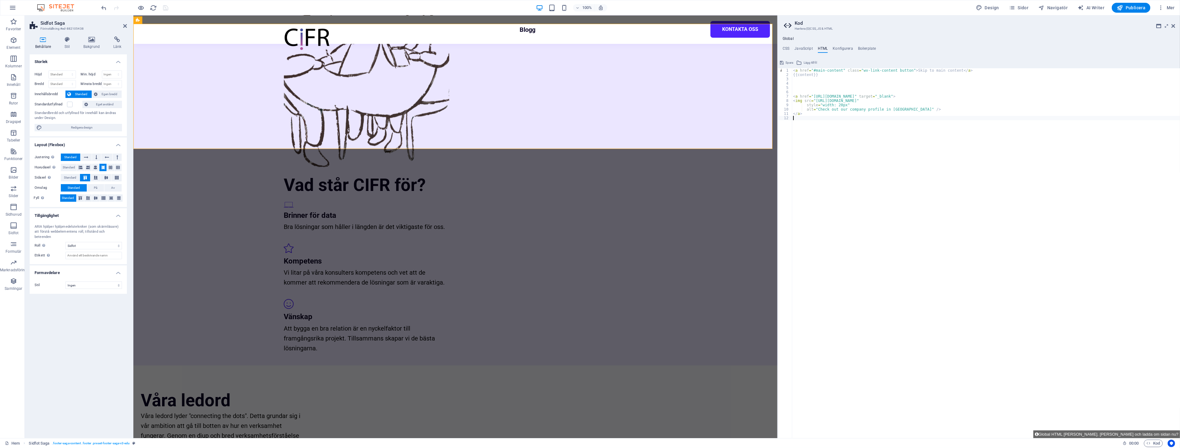
click at [860, 134] on div "< a href = "#main-content" class = "wv-link-content button" > Skip to main cont…" at bounding box center [986, 257] width 388 height 378
click at [1004, 113] on div "< a href = "#main-content" class = "wv-link-content button" > Skip to main cont…" at bounding box center [986, 257] width 388 height 378
type textarea "</a>"
click at [786, 63] on span "Spara" at bounding box center [789, 62] width 8 height 7
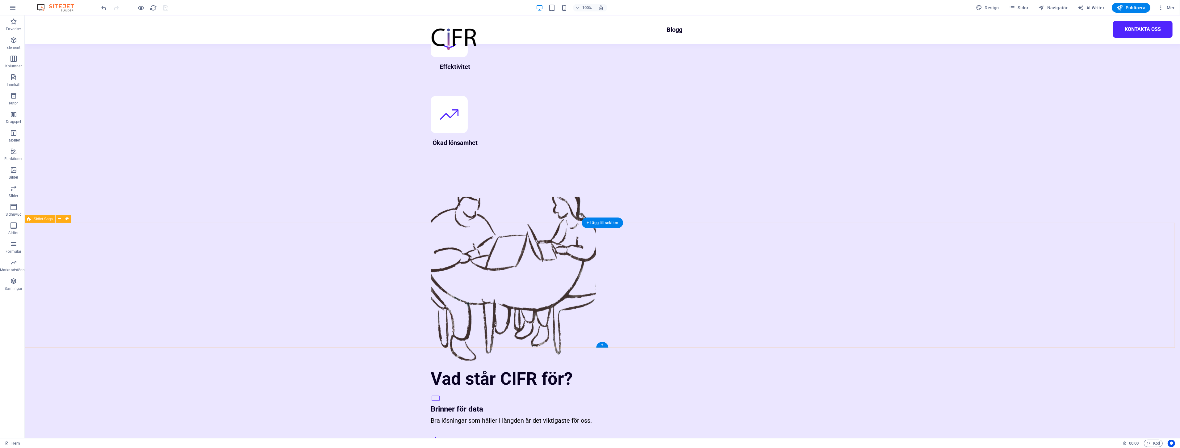
scroll to position [914, 0]
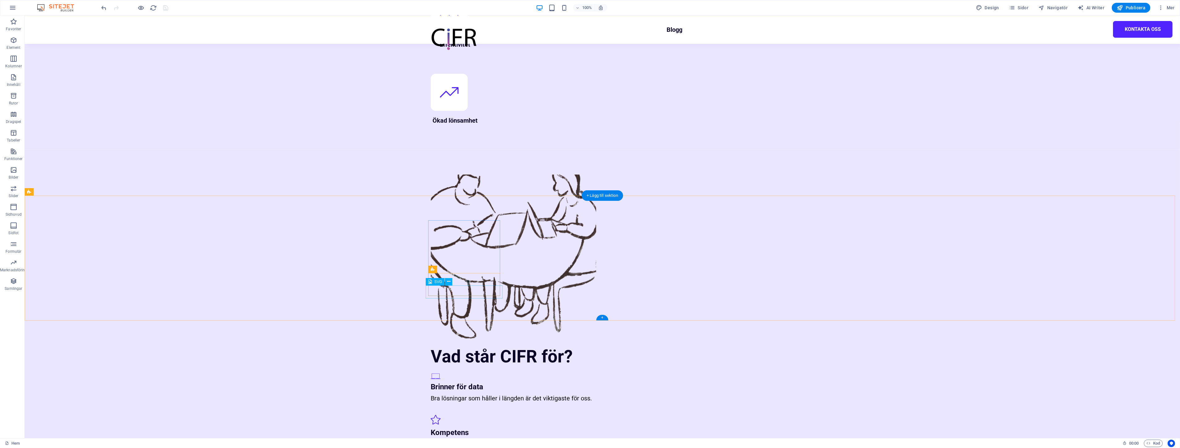
select select "px"
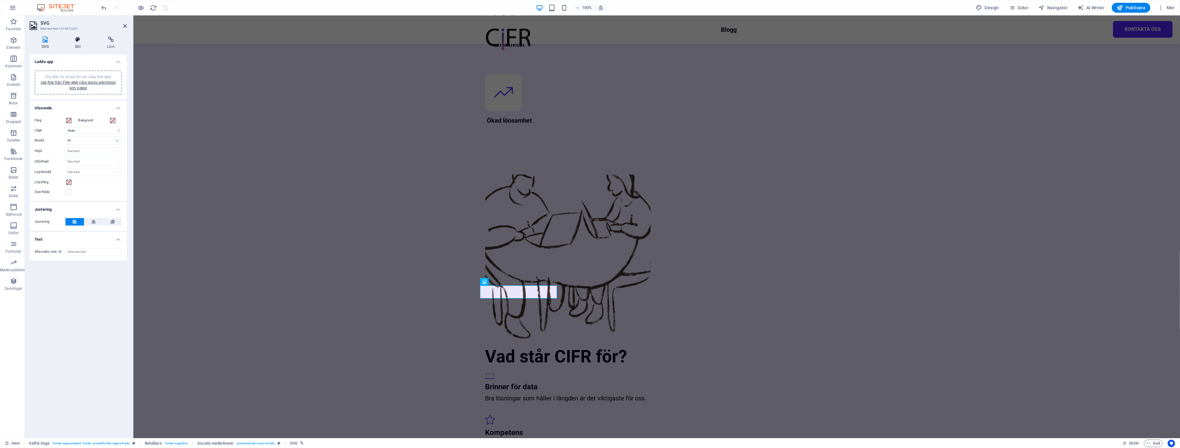
click at [81, 39] on icon at bounding box center [77, 39] width 29 height 6
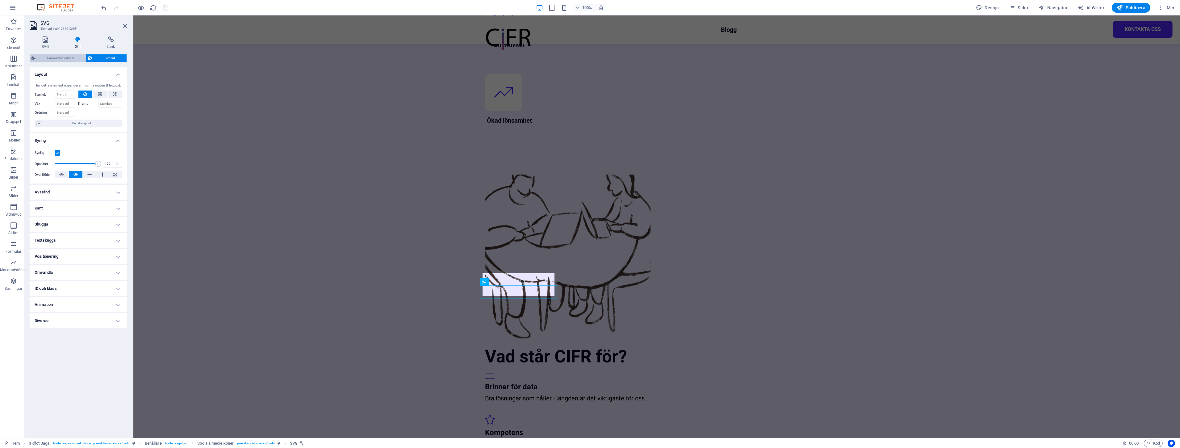
click at [57, 60] on span "Sociala medieikoner" at bounding box center [60, 57] width 47 height 7
select select "rem"
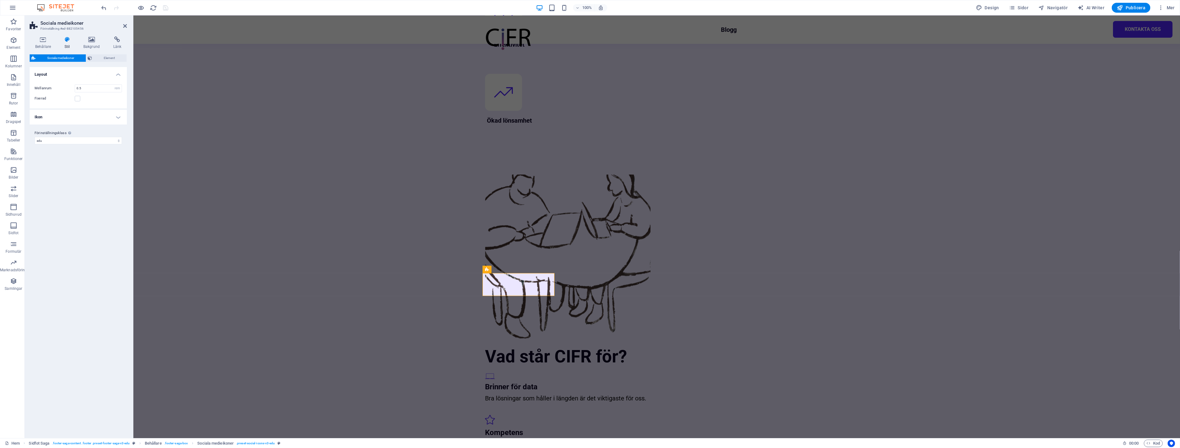
click at [109, 54] on span "Element" at bounding box center [109, 57] width 31 height 7
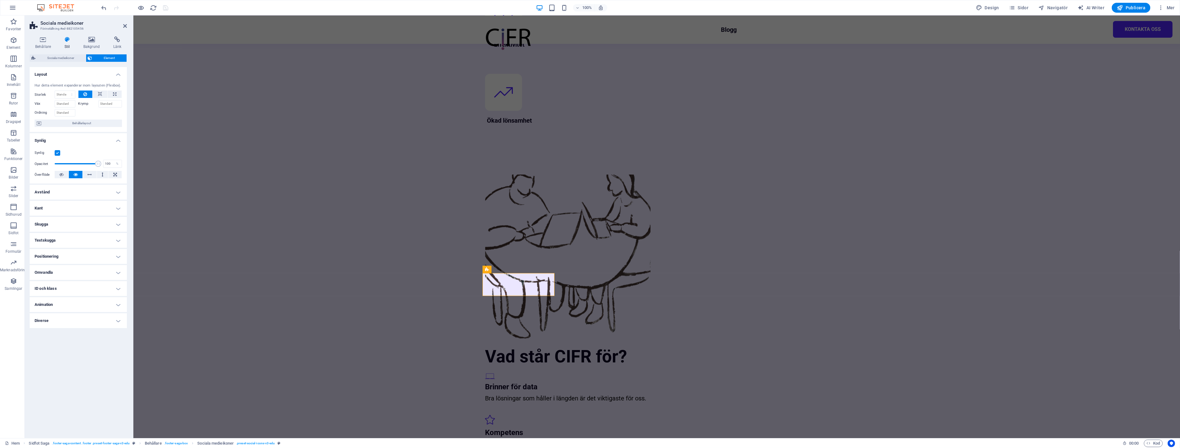
click at [57, 151] on label at bounding box center [58, 153] width 6 height 6
click at [0, 0] on input "Synlig" at bounding box center [0, 0] width 0 height 0
click at [1138, 9] on span "Publicera" at bounding box center [1130, 8] width 29 height 6
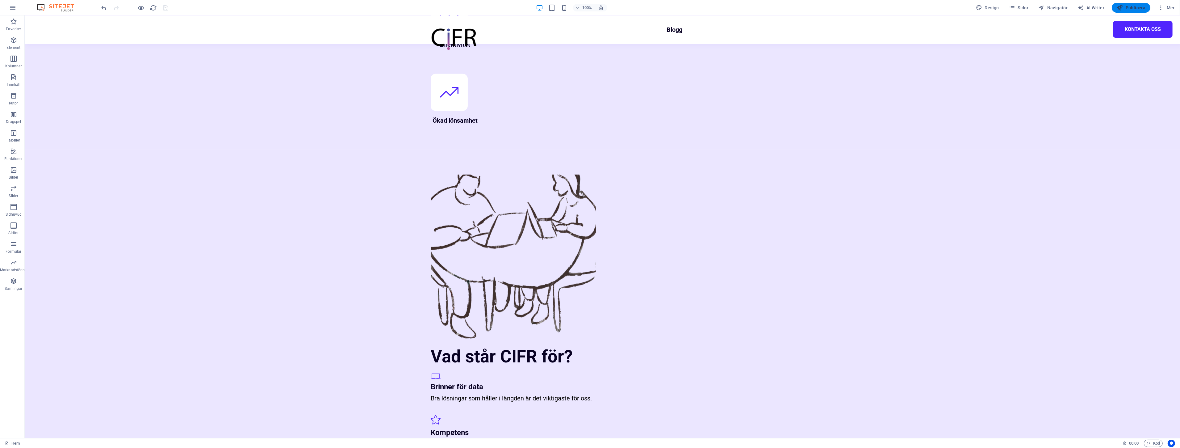
click at [1133, 7] on span "Publicera" at bounding box center [1130, 8] width 29 height 6
